Goal: Navigation & Orientation: Find specific page/section

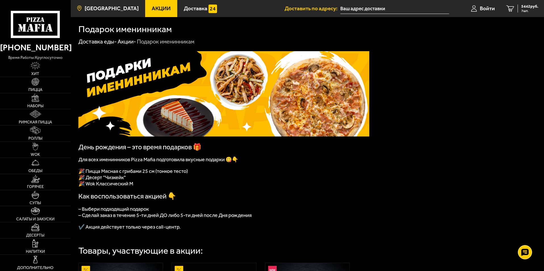
click at [117, 13] on link "[GEOGRAPHIC_DATA]" at bounding box center [108, 8] width 74 height 17
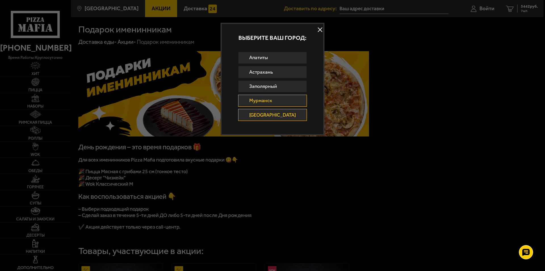
click at [284, 101] on link "Мурманск" at bounding box center [272, 101] width 69 height 12
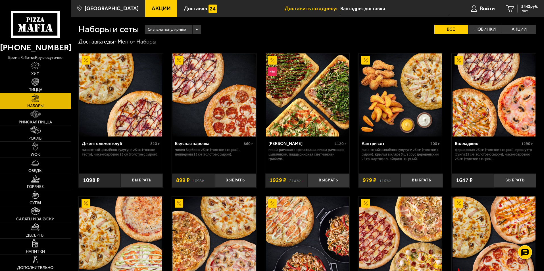
scroll to position [114, 0]
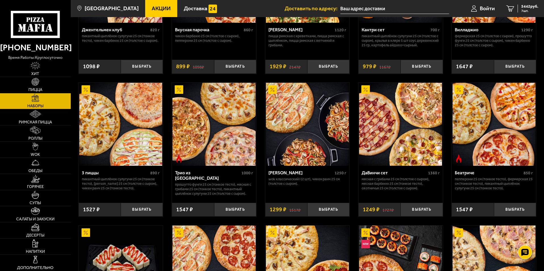
click at [153, 6] on span "Акции" at bounding box center [161, 8] width 19 height 5
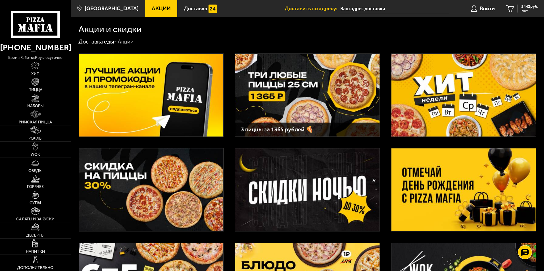
click at [38, 81] on img at bounding box center [36, 82] width 8 height 8
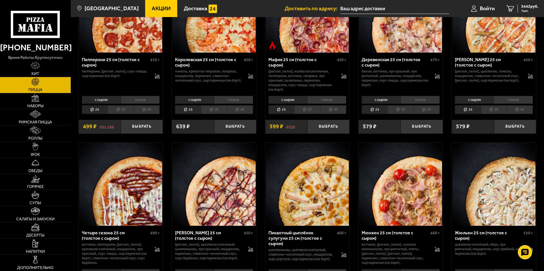
scroll to position [796, 0]
